Goal: Task Accomplishment & Management: Use online tool/utility

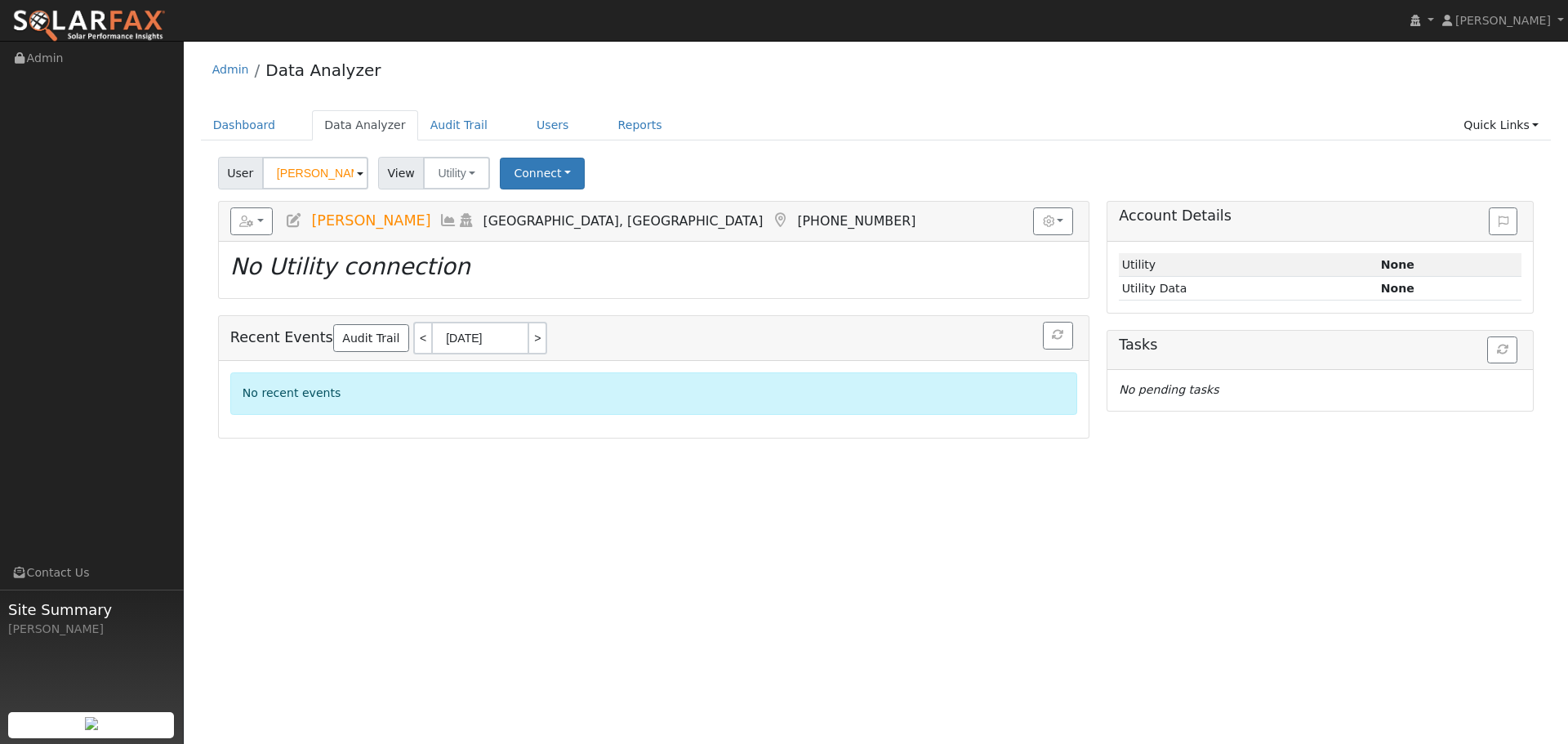
click at [1148, 626] on div "User Profile First name Last name Email Email Notifications No Emails No Emails…" at bounding box center [875, 393] width 1384 height 704
click at [253, 123] on link "Dashboard" at bounding box center [245, 125] width 88 height 30
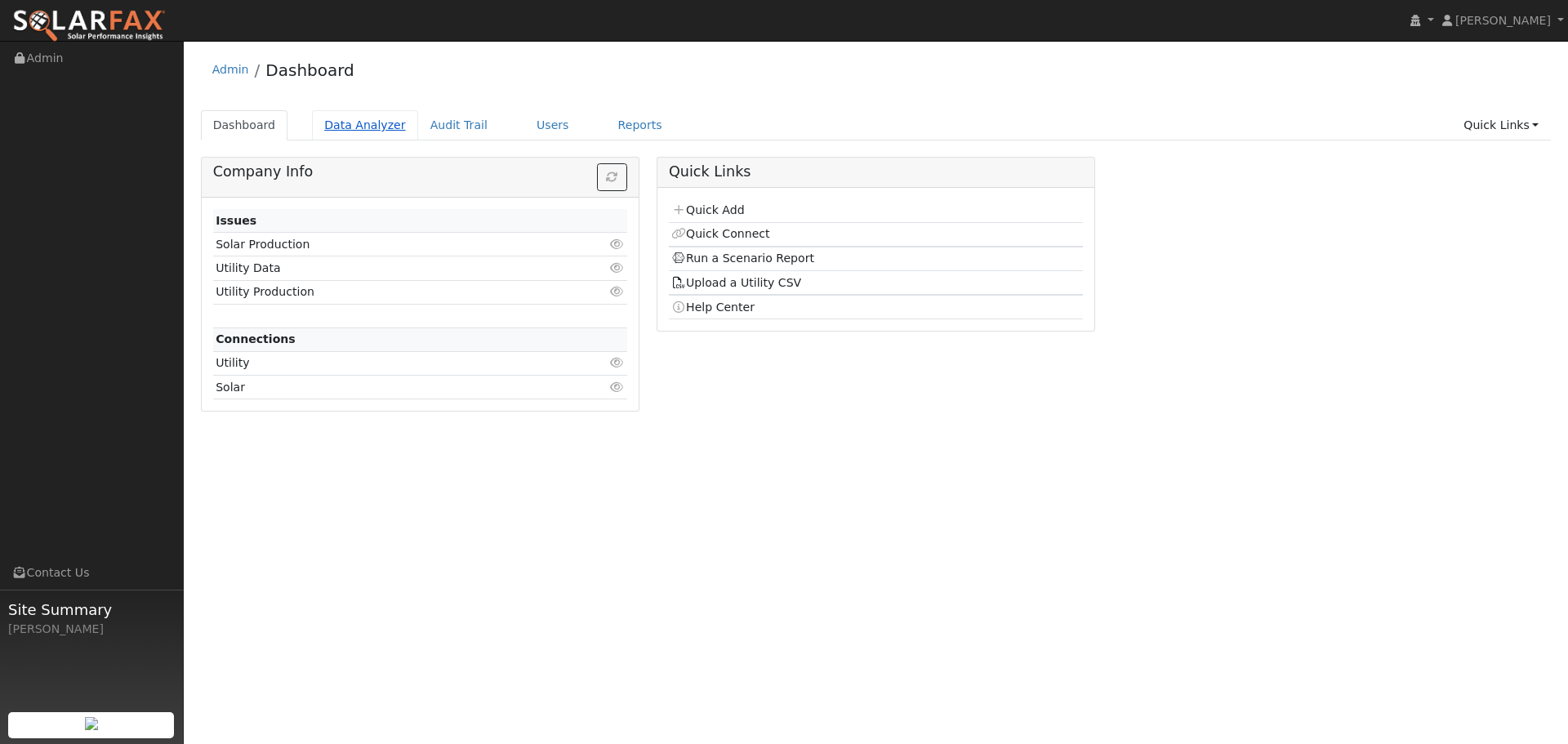
click at [360, 119] on link "Data Analyzer" at bounding box center [365, 125] width 106 height 30
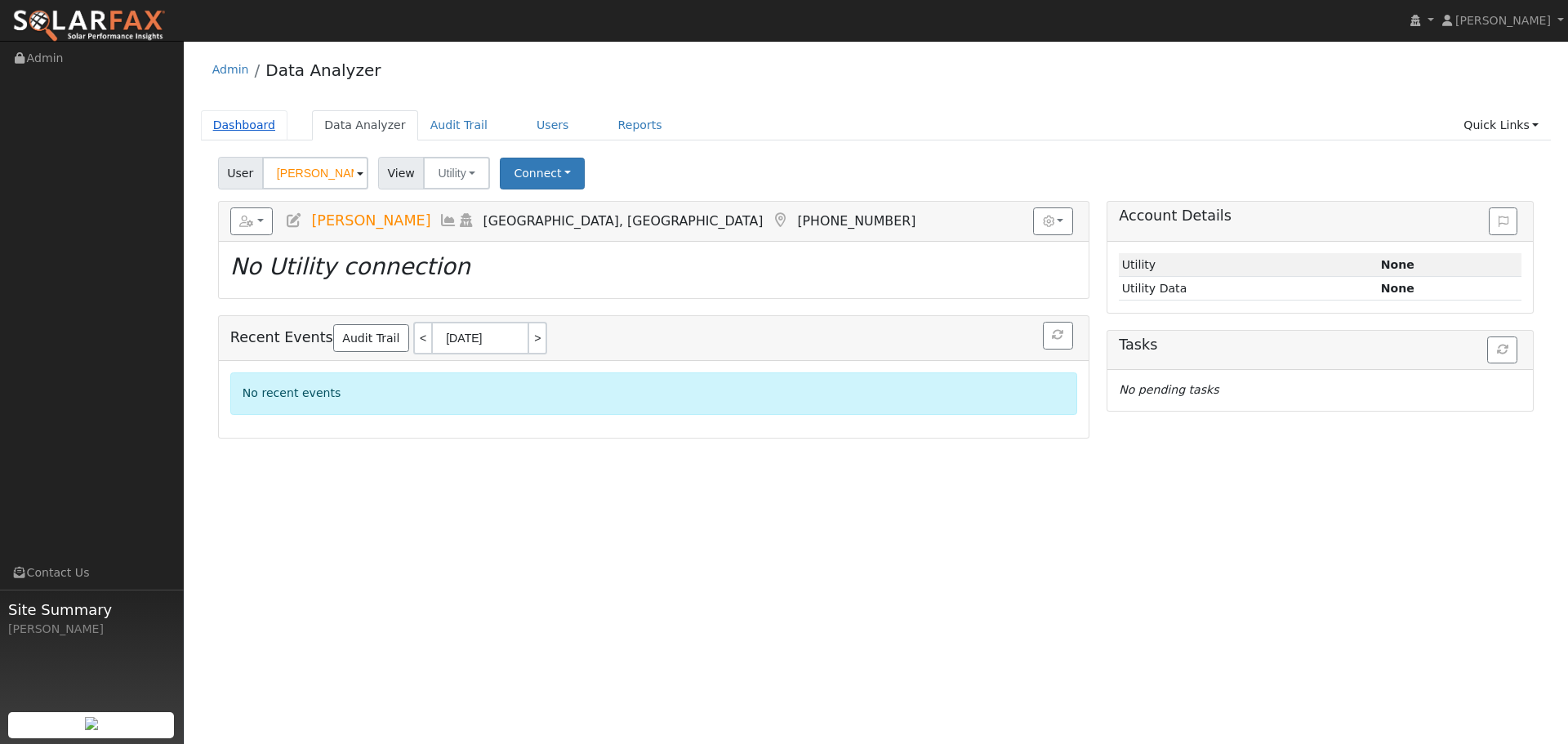
click at [241, 119] on link "Dashboard" at bounding box center [245, 125] width 88 height 30
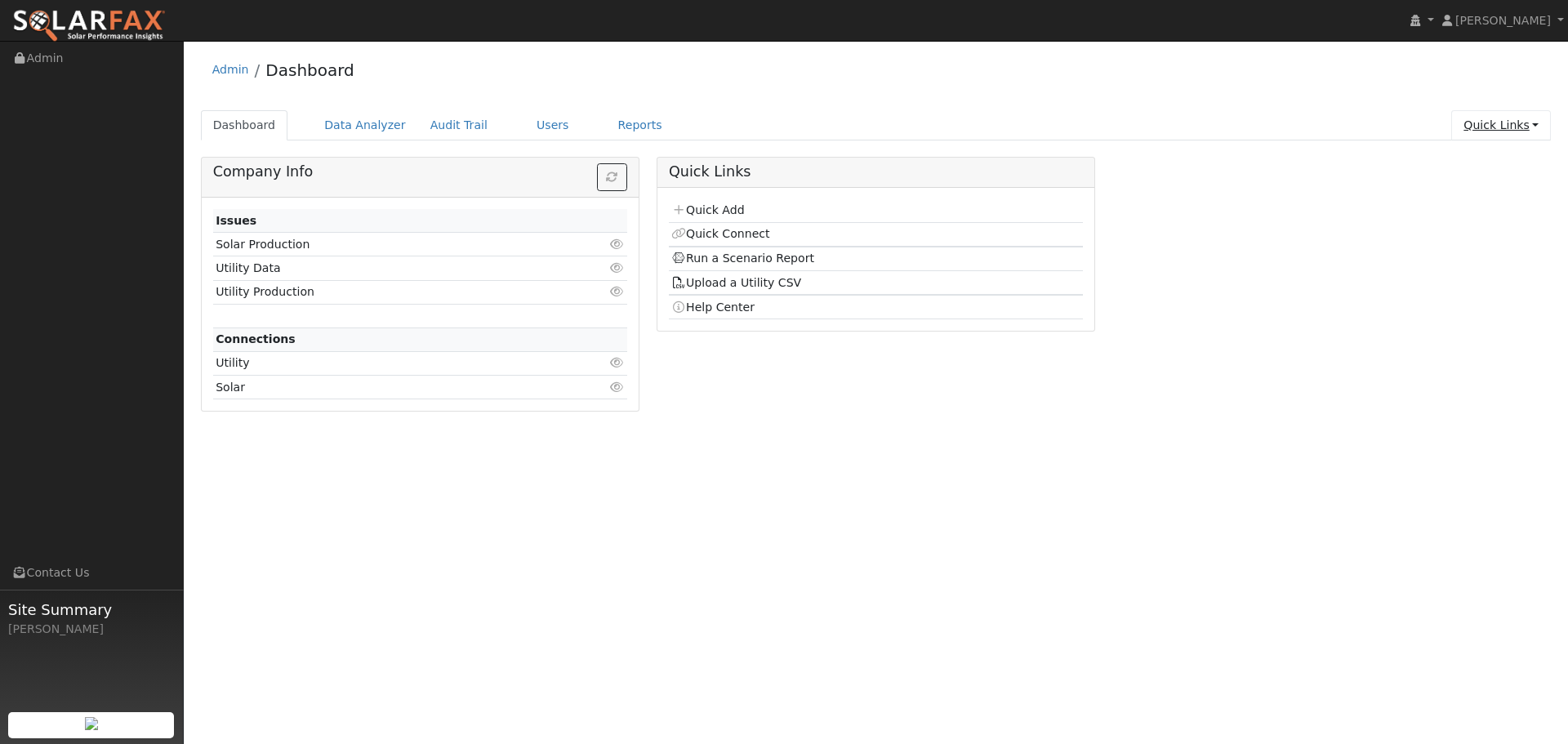
click at [1508, 120] on link "Quick Links" at bounding box center [1500, 125] width 100 height 30
click at [1521, 213] on link "Run a Scenario Report" at bounding box center [1467, 218] width 166 height 23
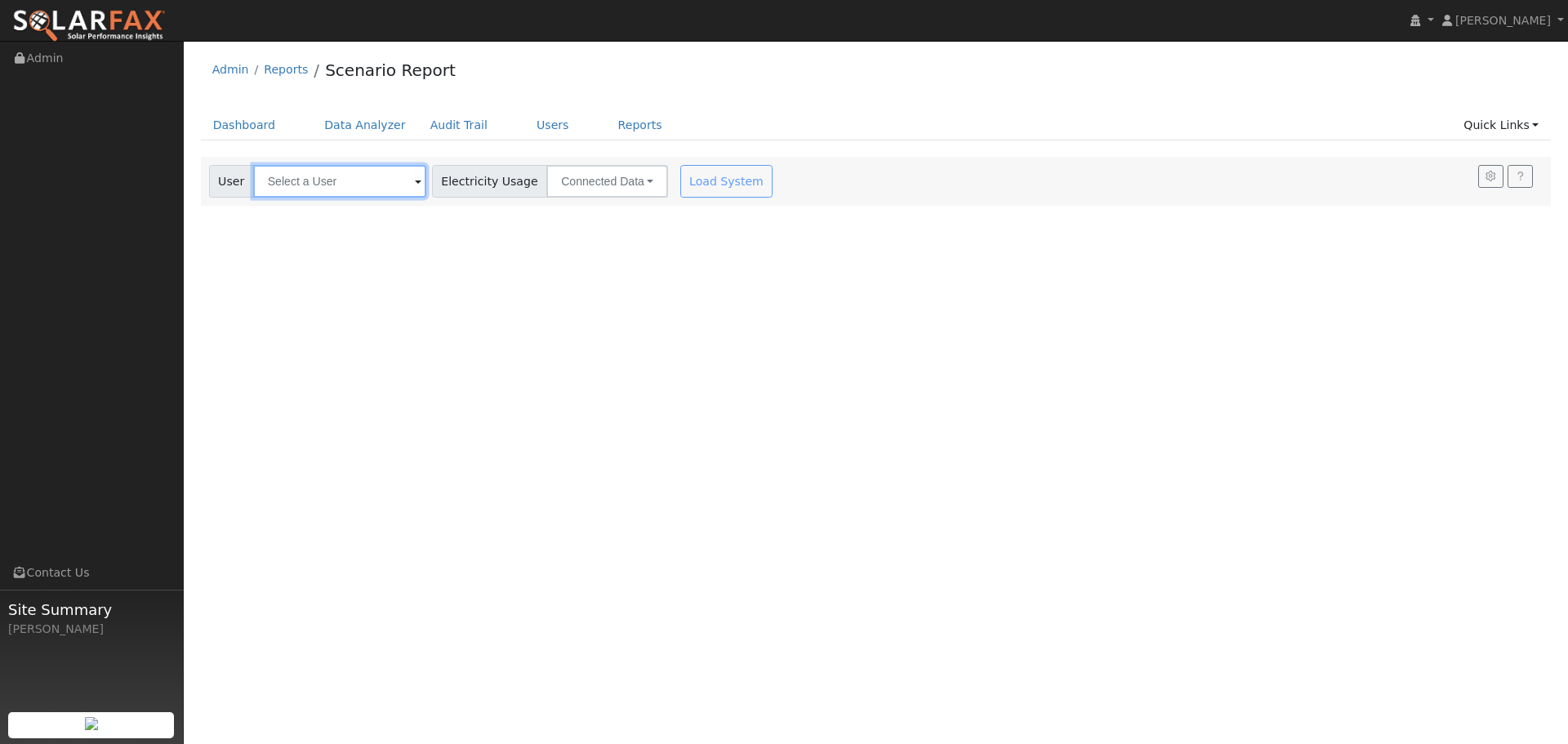
click at [380, 168] on input "text" at bounding box center [339, 181] width 173 height 32
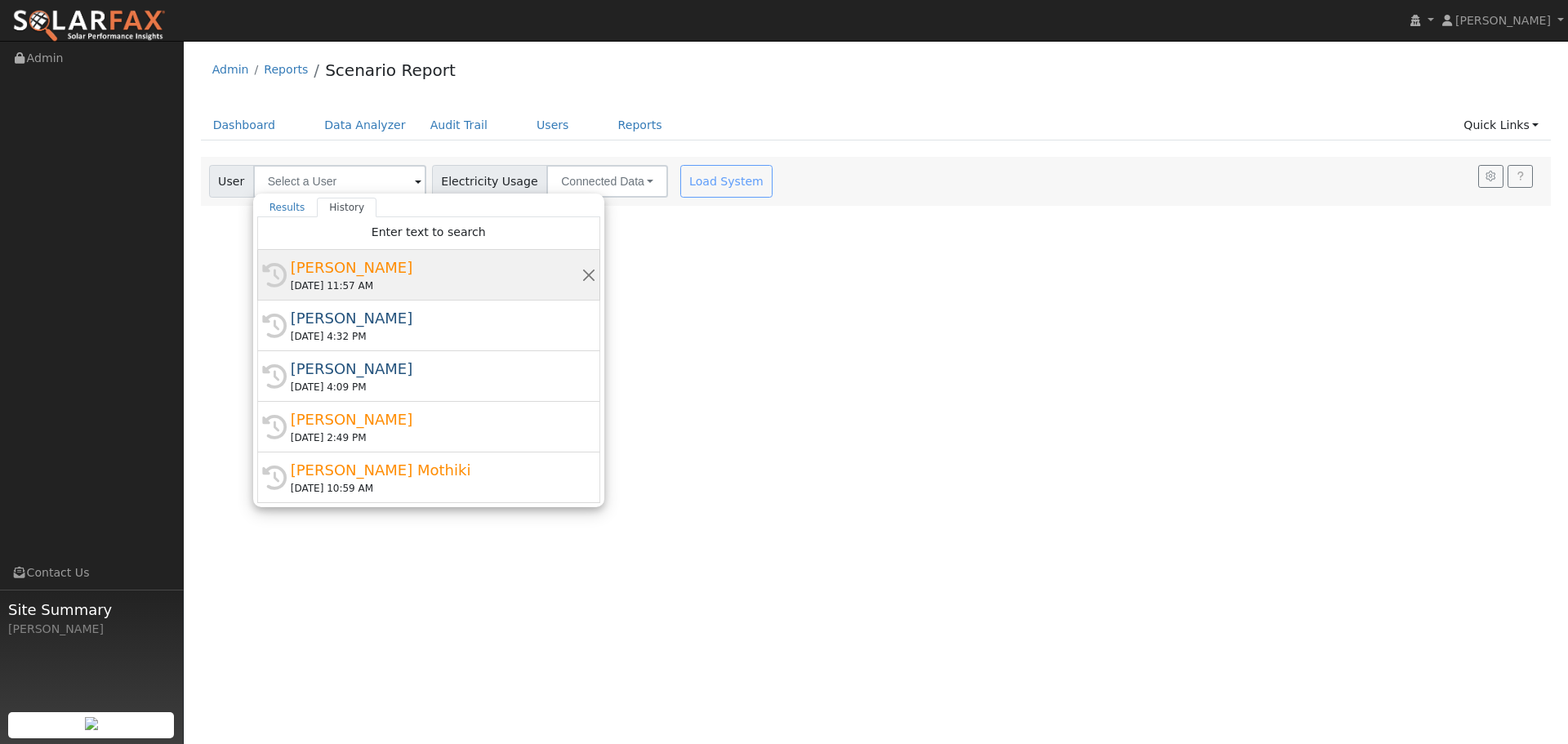
click at [429, 271] on div "Gilbert Recla" at bounding box center [435, 267] width 290 height 22
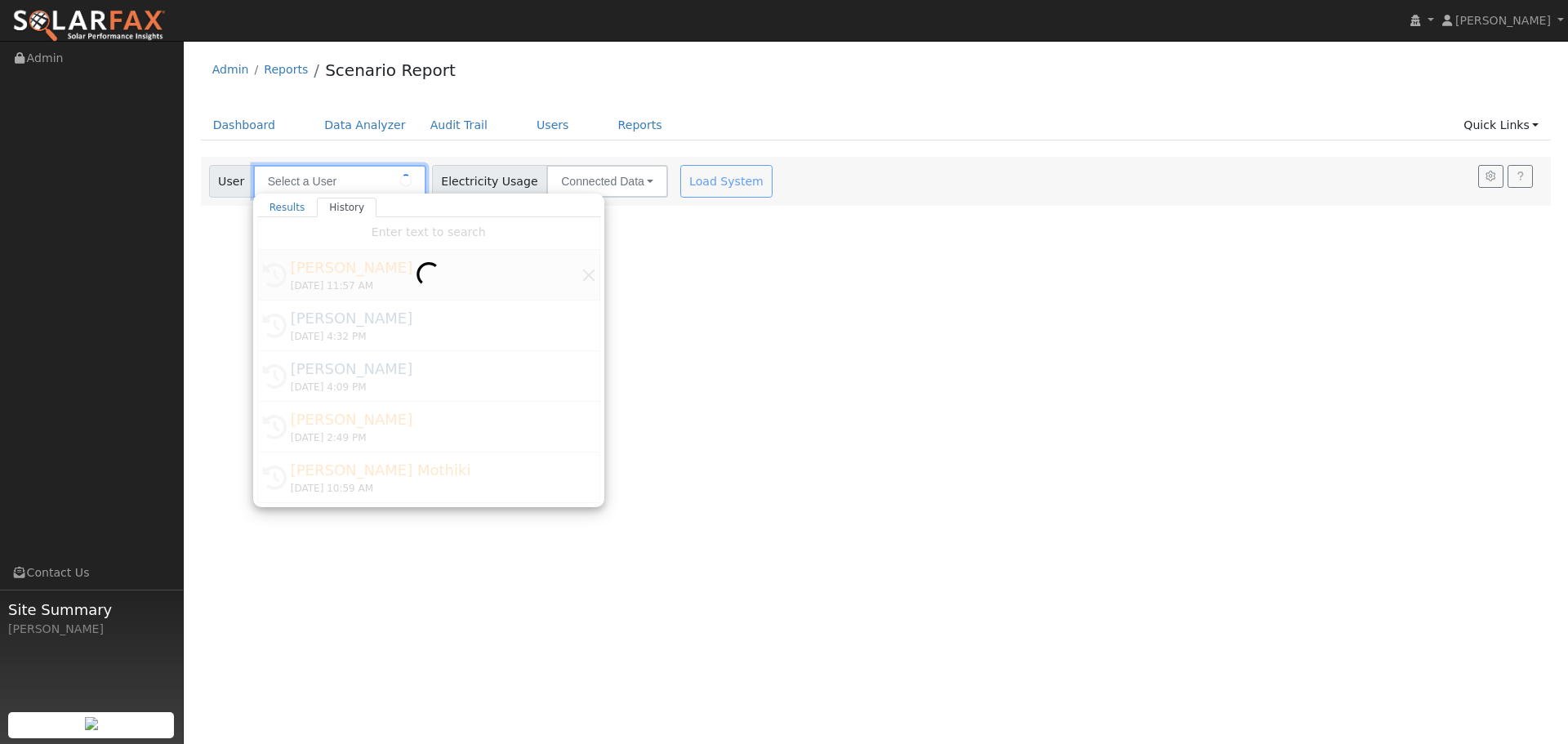
type input "Gilbert Recla"
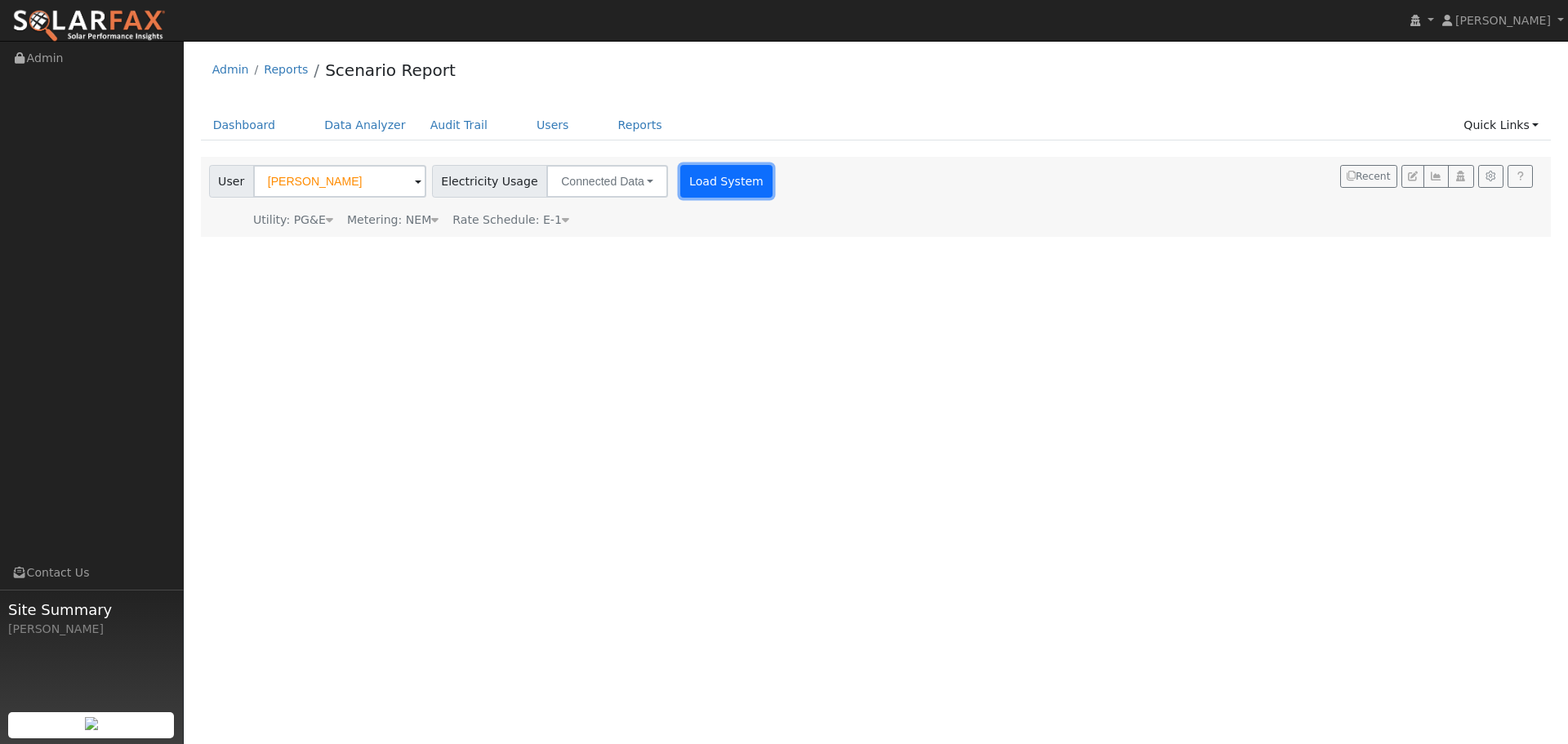
click at [735, 185] on button "Load System" at bounding box center [727, 181] width 93 height 32
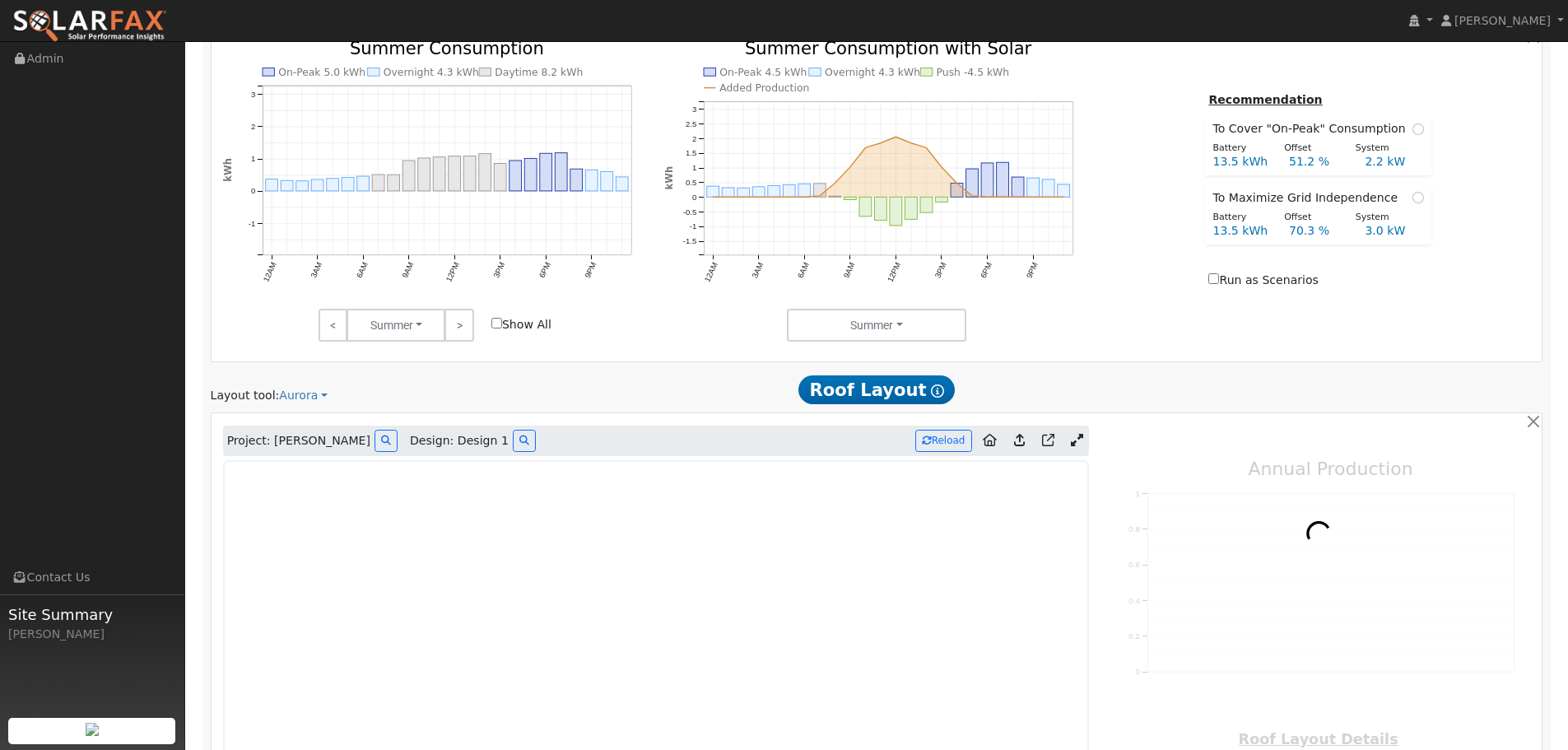
type input "16655"
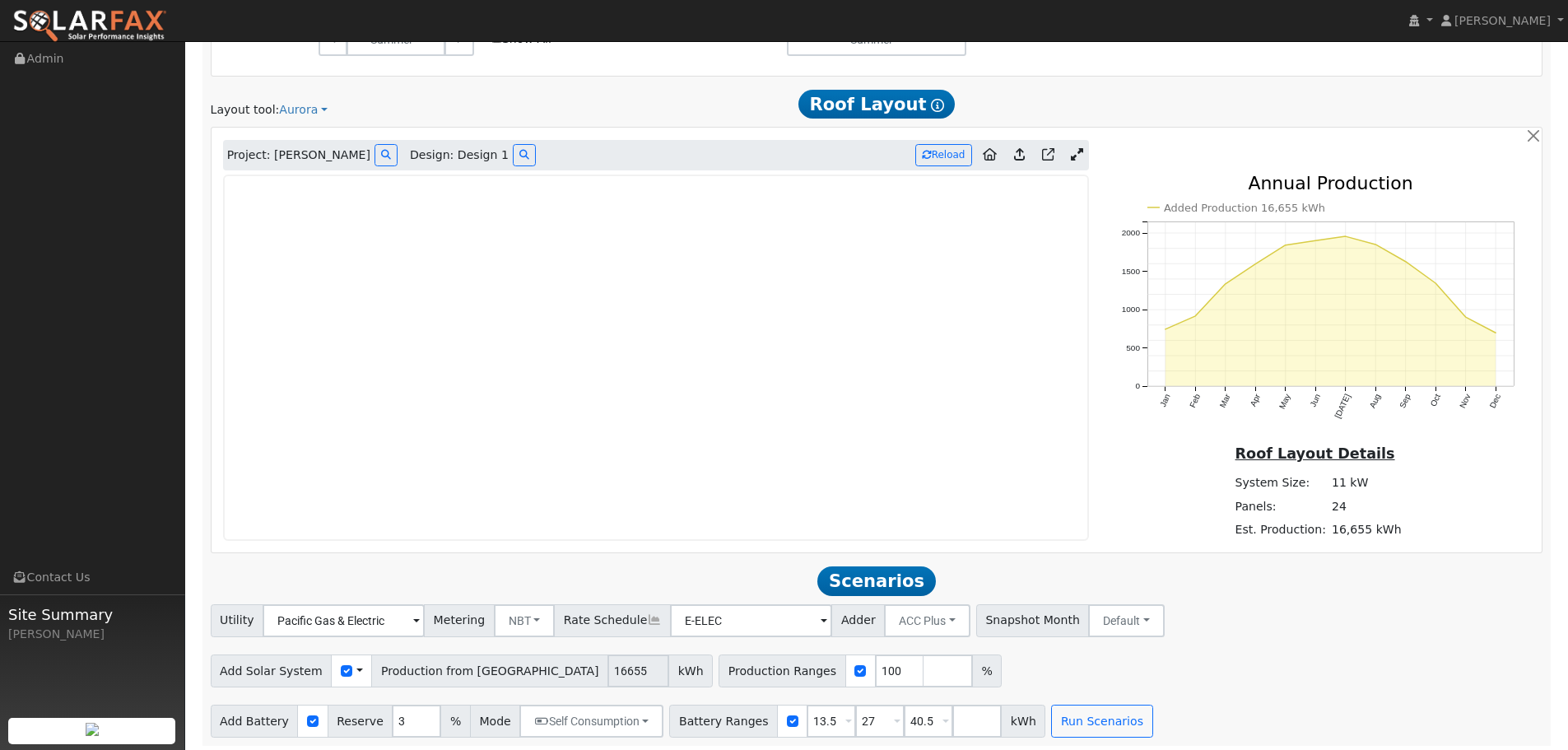
scroll to position [1075, 0]
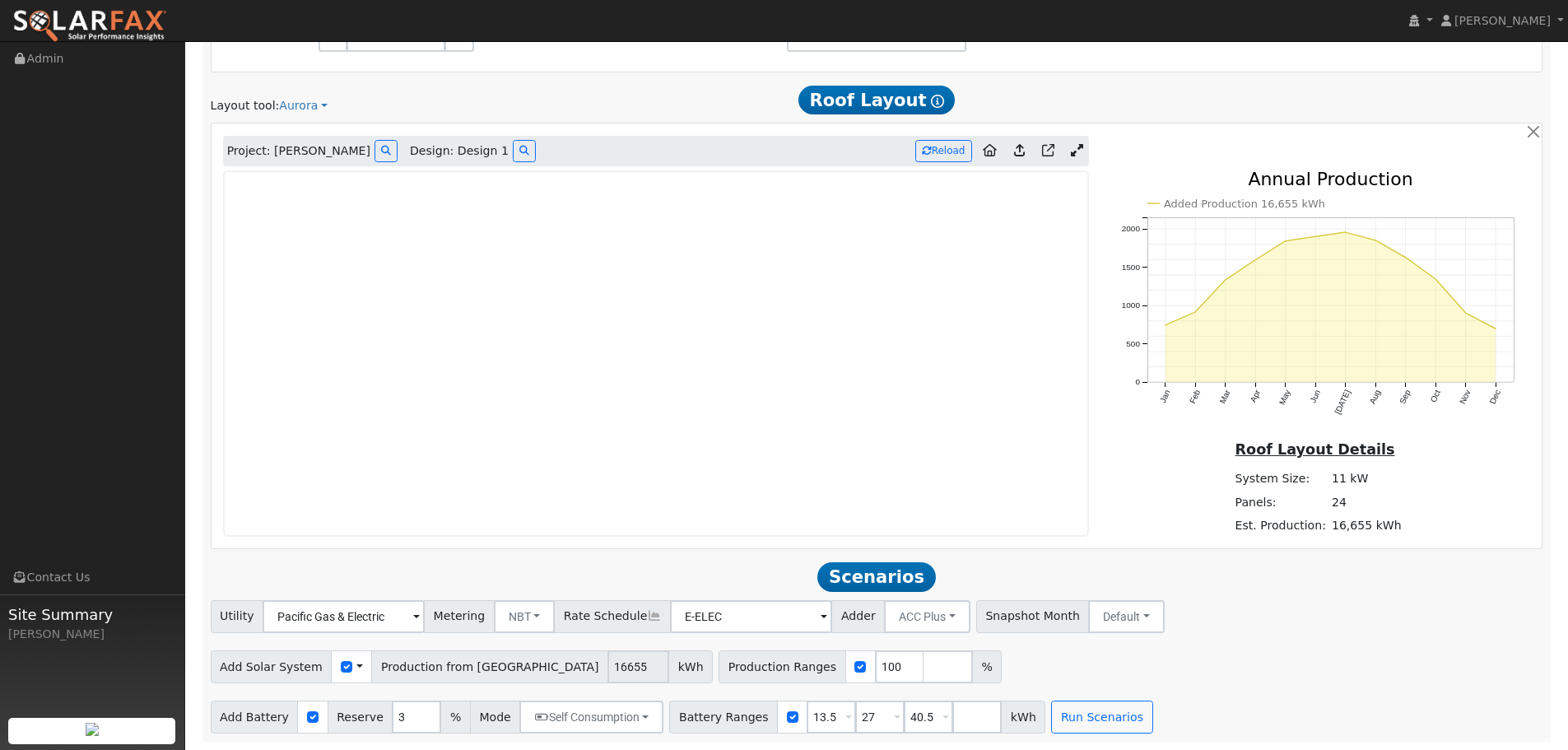
click at [1247, 586] on h2 "Scenarios Scenario" at bounding box center [876, 577] width 1332 height 30
click at [1310, 606] on div "Utility Pacific Gas & Electric Metering NBT NEM NBT Rate Schedule E-ELEC Adder …" at bounding box center [877, 614] width 1338 height 39
